Goal: Information Seeking & Learning: Understand process/instructions

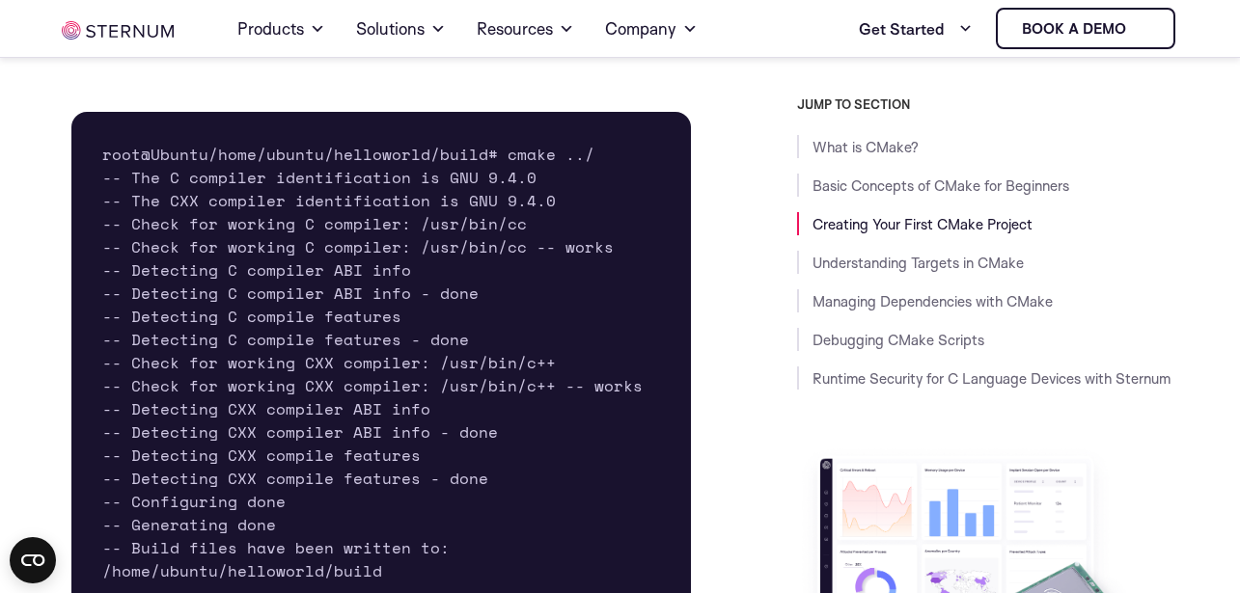
scroll to position [3923, 0]
click at [270, 270] on pre "root@Ubuntu/home/ubuntu/helloworld/build# cmake ../ -- The C compiler identific…" at bounding box center [380, 363] width 619 height 502
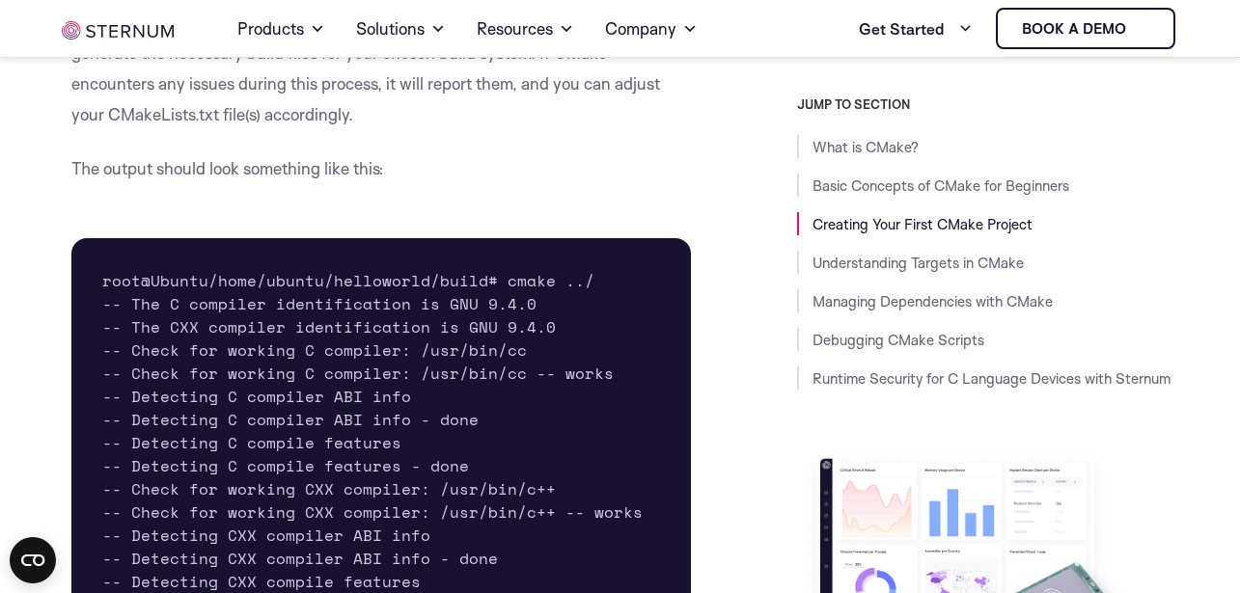
scroll to position [3683, 0]
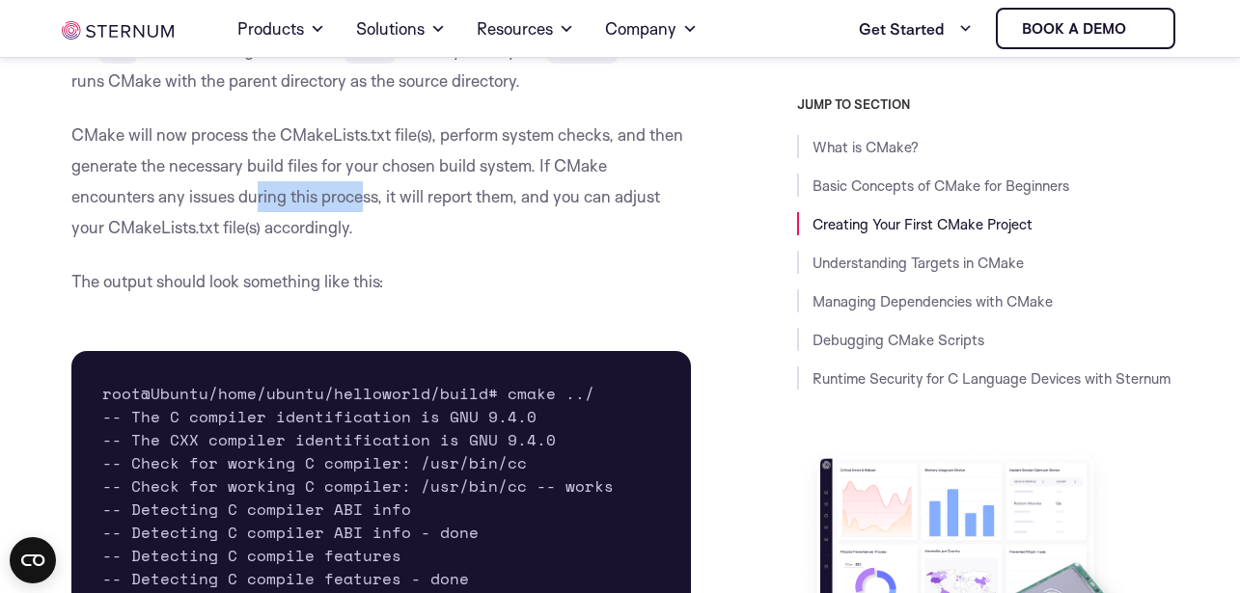
drag, startPoint x: 275, startPoint y: 220, endPoint x: 364, endPoint y: 220, distance: 88.8
click at [364, 220] on p "CMake will now process the CMakeLists.txt file(s), perform system checks, and t…" at bounding box center [380, 181] width 619 height 123
click at [152, 243] on p "CMake will now process the CMakeLists.txt file(s), perform system checks, and t…" at bounding box center [380, 181] width 619 height 123
drag, startPoint x: 187, startPoint y: 253, endPoint x: 197, endPoint y: 218, distance: 36.0
click at [188, 243] on p "CMake will now process the CMakeLists.txt file(s), perform system checks, and t…" at bounding box center [380, 181] width 619 height 123
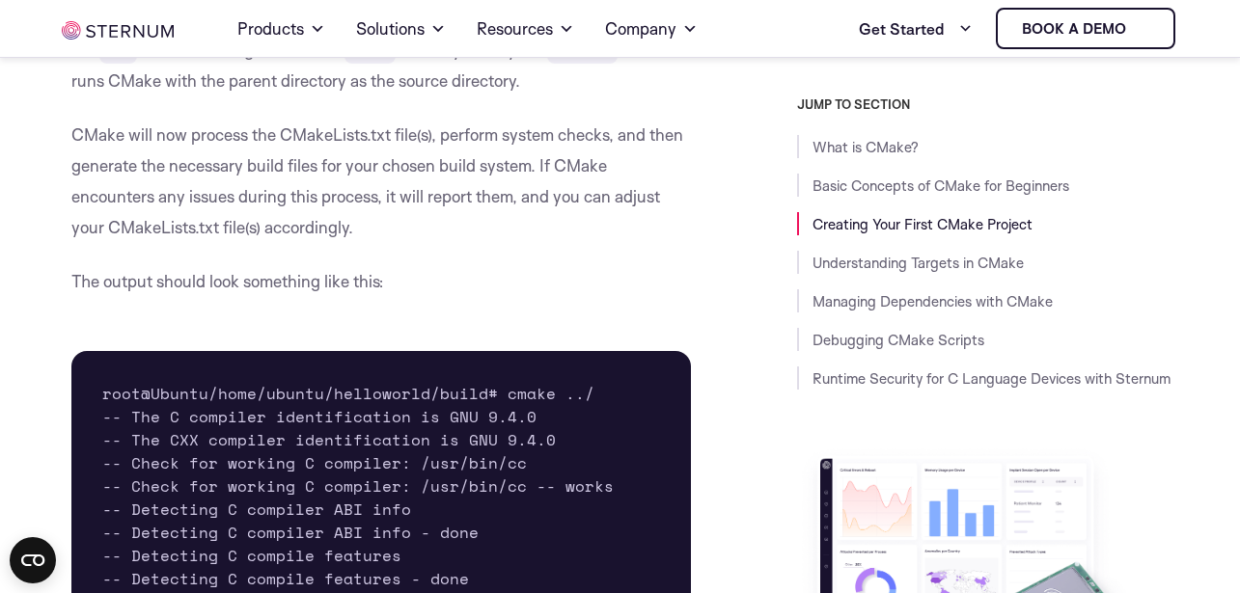
click at [290, 184] on p "CMake will now process the CMakeLists.txt file(s), perform system checks, and t…" at bounding box center [380, 181] width 619 height 123
drag, startPoint x: 389, startPoint y: 180, endPoint x: 486, endPoint y: 53, distance: 160.4
click at [390, 179] on p "CMake will now process the CMakeLists.txt file(s), perform system checks, and t…" at bounding box center [380, 181] width 619 height 123
